Goal: Navigation & Orientation: Find specific page/section

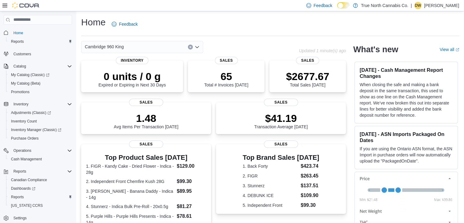
click at [199, 48] on icon "Open list of options" at bounding box center [197, 47] width 5 height 5
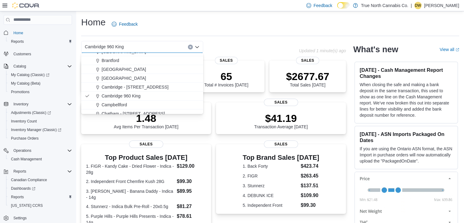
scroll to position [41, 0]
click at [160, 85] on div "Cambridge - [STREET_ADDRESS]" at bounding box center [145, 87] width 107 height 6
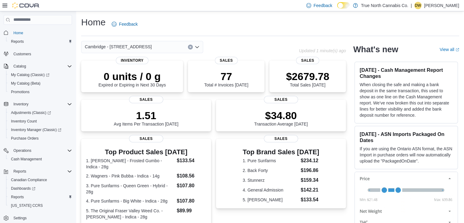
click at [198, 44] on div "Cambridge - [STREET_ADDRESS]" at bounding box center [142, 47] width 122 height 12
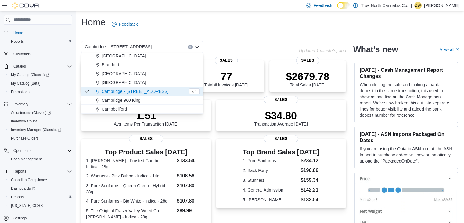
scroll to position [37, 0]
click at [174, 98] on div "Cambridge 960 King" at bounding box center [145, 99] width 107 height 6
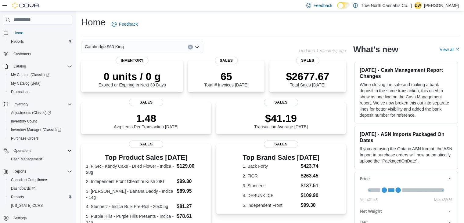
click at [195, 48] on icon "Open list of options" at bounding box center [197, 47] width 5 height 5
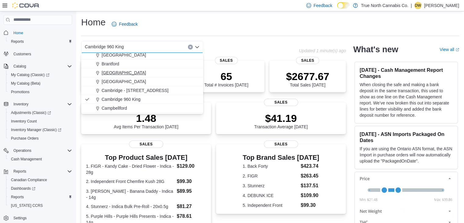
scroll to position [38, 0]
click at [160, 89] on div "Cambridge - [STREET_ADDRESS]" at bounding box center [145, 90] width 107 height 6
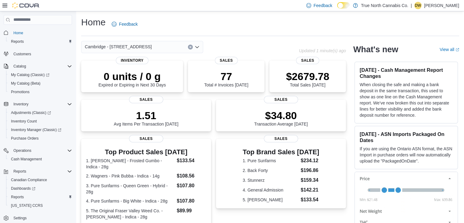
click at [198, 45] on icon "Open list of options" at bounding box center [197, 47] width 5 height 5
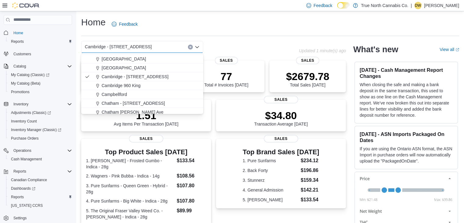
scroll to position [52, 0]
click at [165, 87] on div "Cambridge 960 King" at bounding box center [145, 85] width 107 height 6
